Goal: Task Accomplishment & Management: Manage account settings

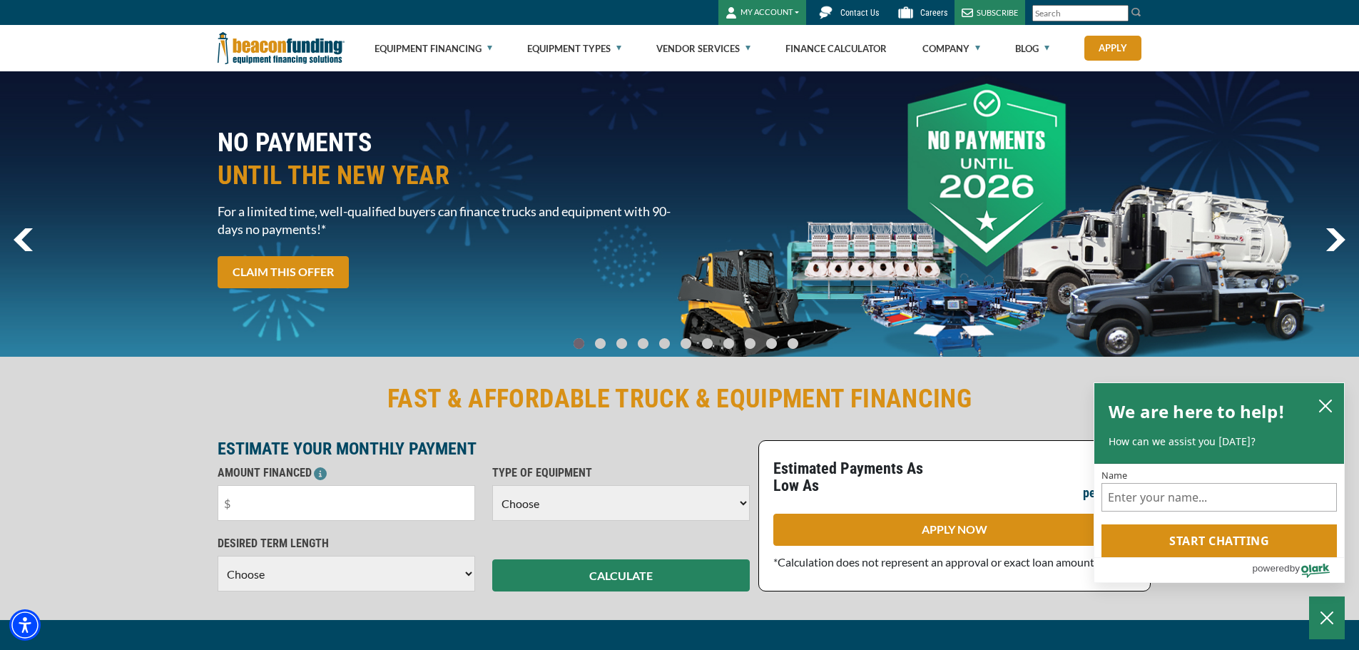
click at [765, 1] on button "MY ACCOUNT" at bounding box center [763, 12] width 88 height 25
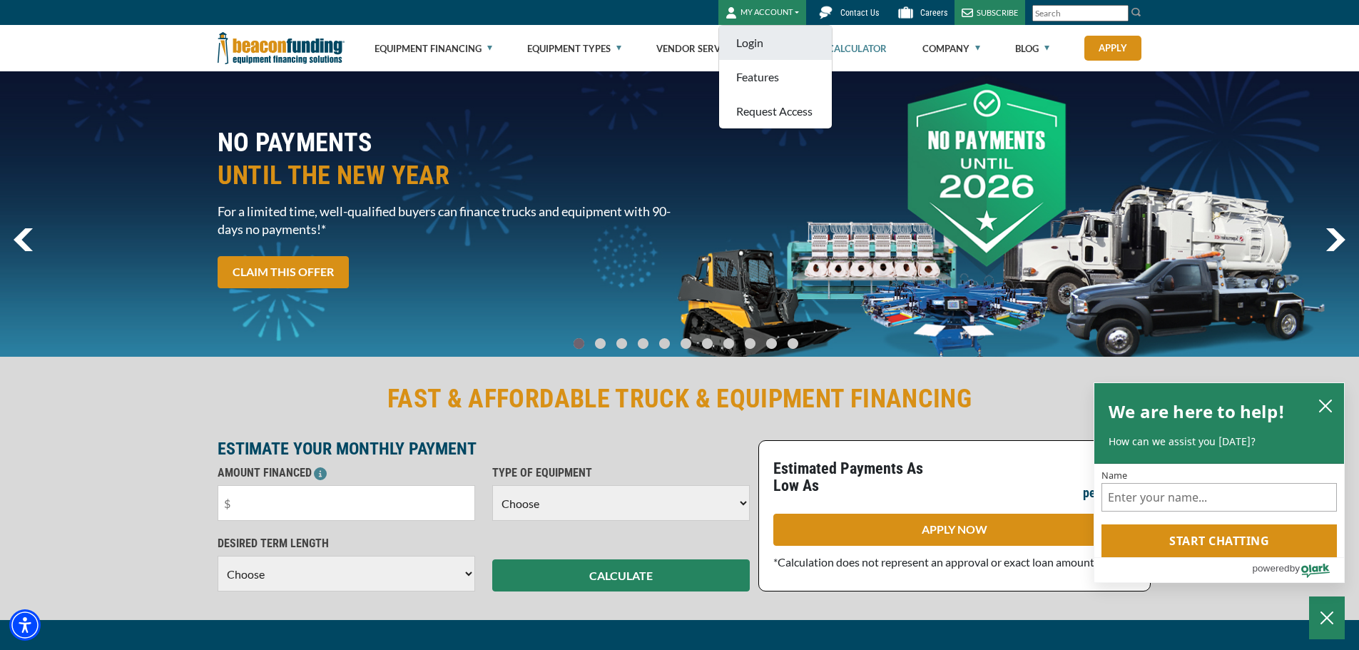
click at [789, 49] on link "Login" at bounding box center [775, 43] width 113 height 34
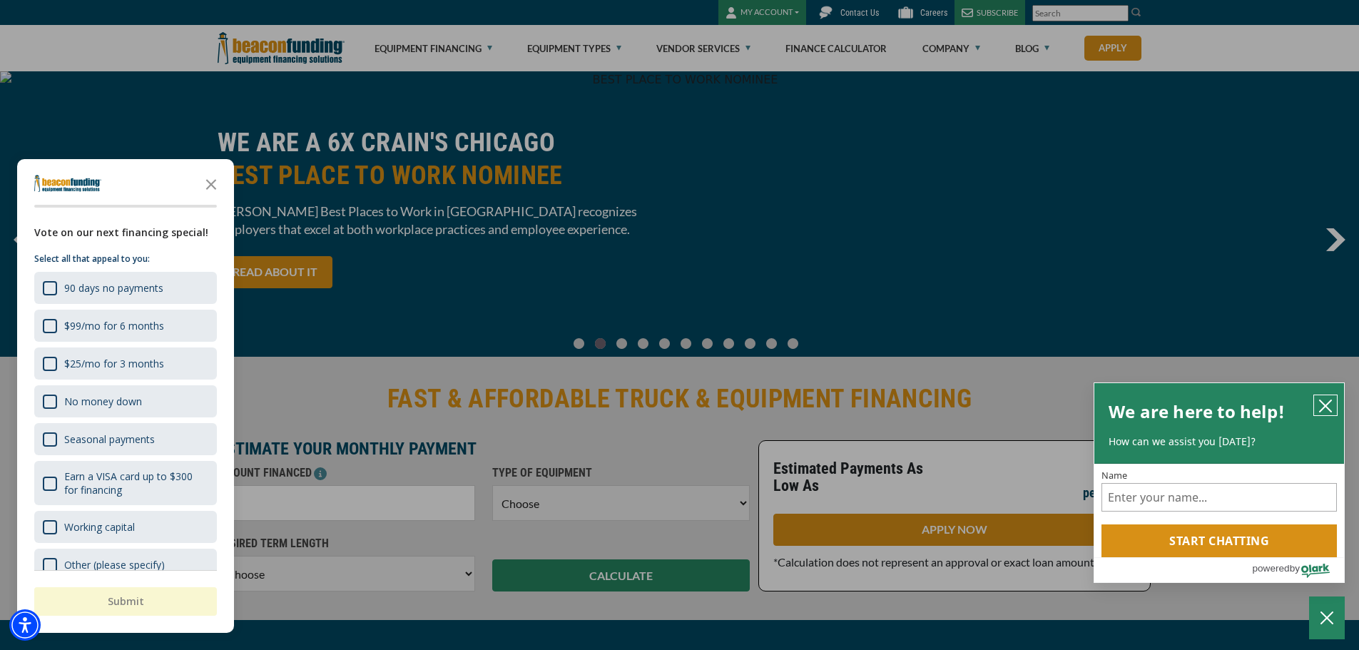
click at [1328, 399] on icon "close chatbox" at bounding box center [1326, 406] width 14 height 14
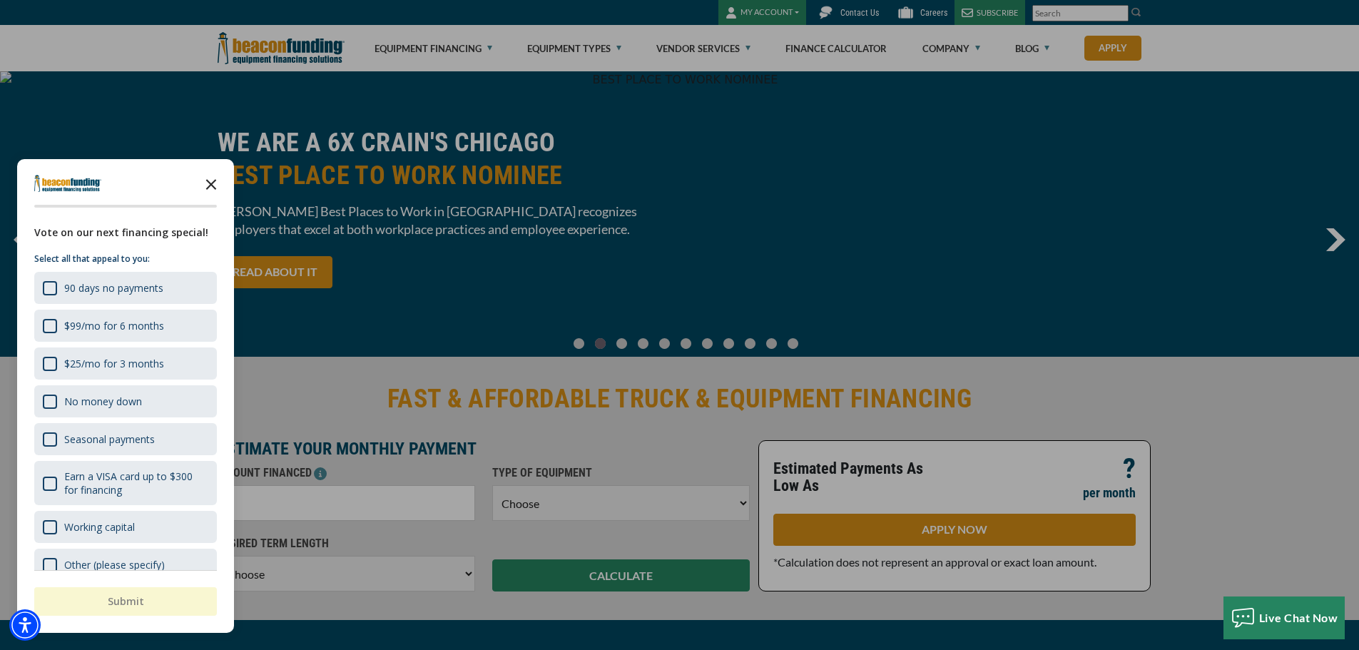
click at [213, 178] on icon "Close the survey" at bounding box center [211, 183] width 29 height 29
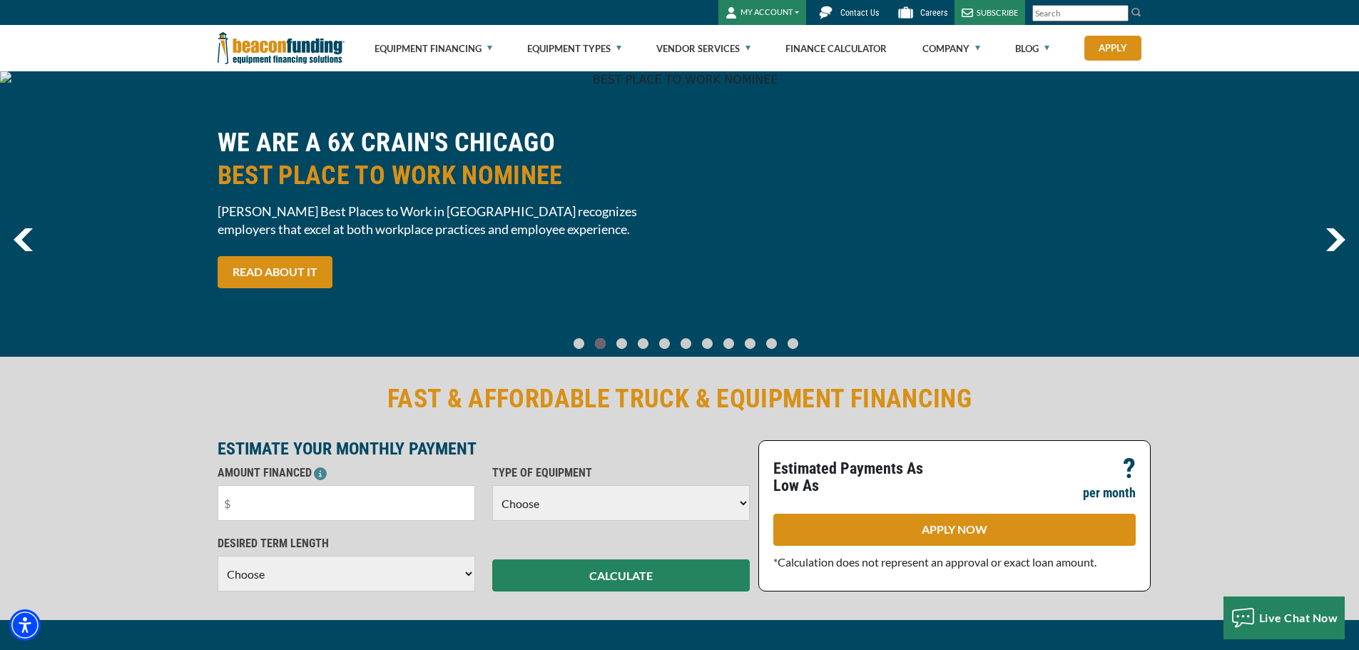
drag, startPoint x: 306, startPoint y: 44, endPoint x: 313, endPoint y: 50, distance: 9.1
click at [306, 45] on img at bounding box center [281, 48] width 127 height 46
